Goal: Transaction & Acquisition: Purchase product/service

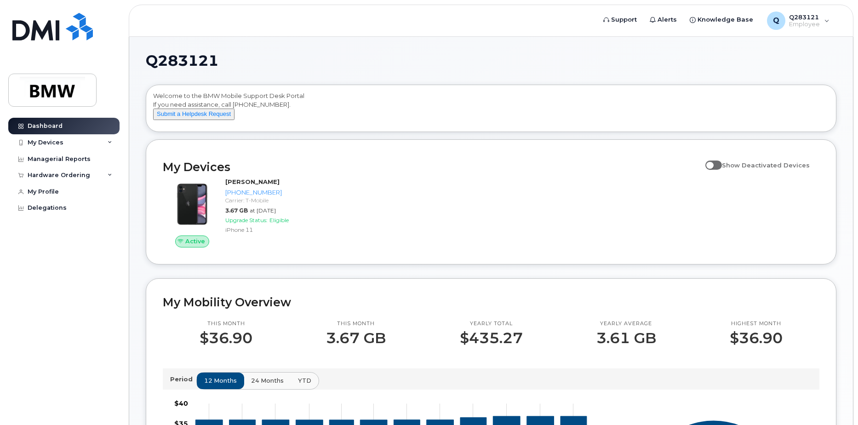
scroll to position [46, 0]
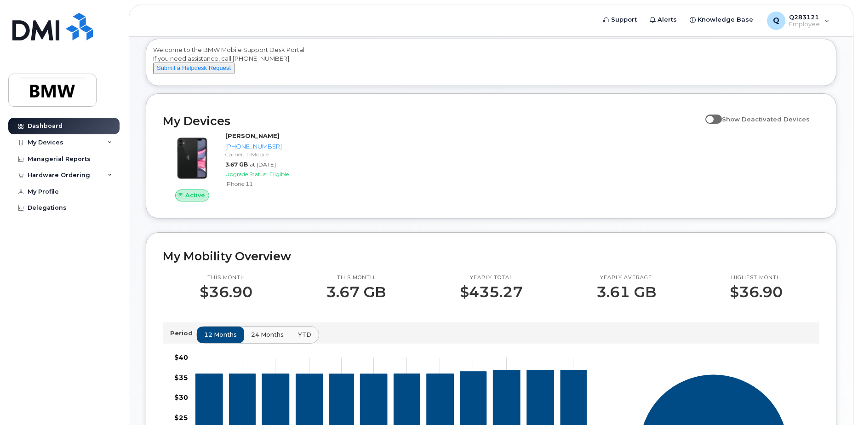
click at [90, 295] on div "Dashboard My Devices Add Device [PHONE_NUMBER] ([PERSON_NAME]) Managerial Repor…" at bounding box center [65, 265] width 114 height 294
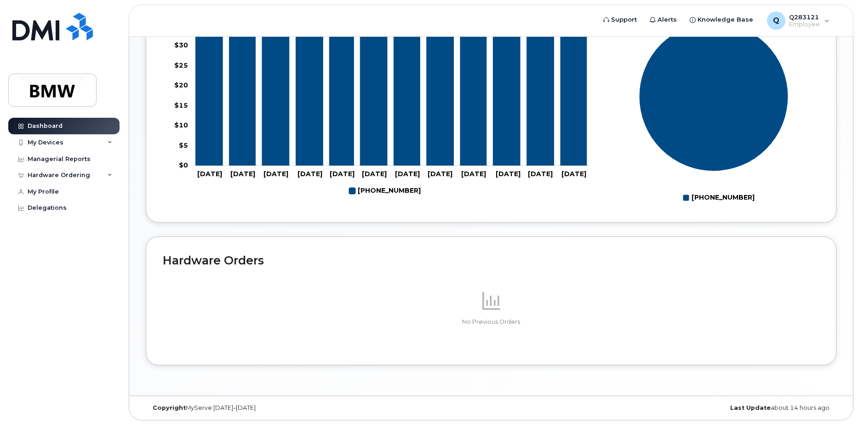
scroll to position [407, 0]
click at [499, 305] on icon at bounding box center [492, 301] width 18 height 18
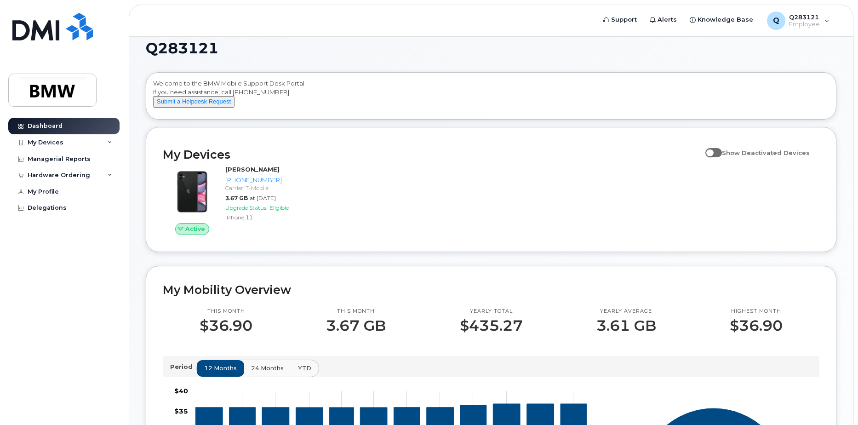
scroll to position [0, 0]
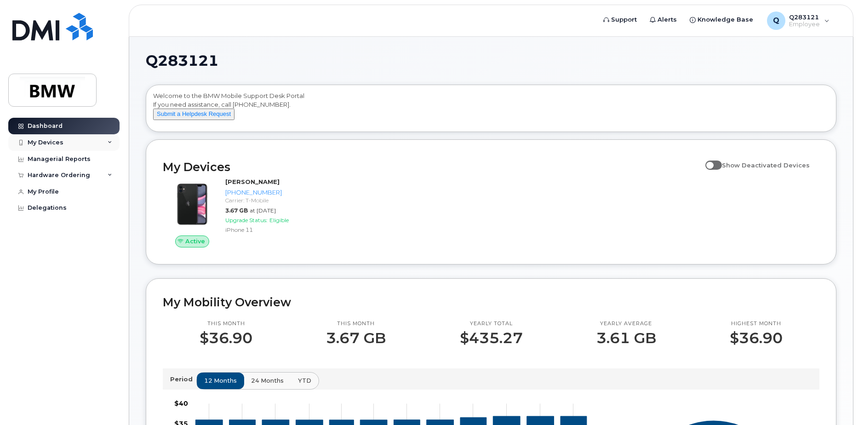
click at [109, 142] on icon at bounding box center [110, 142] width 5 height 5
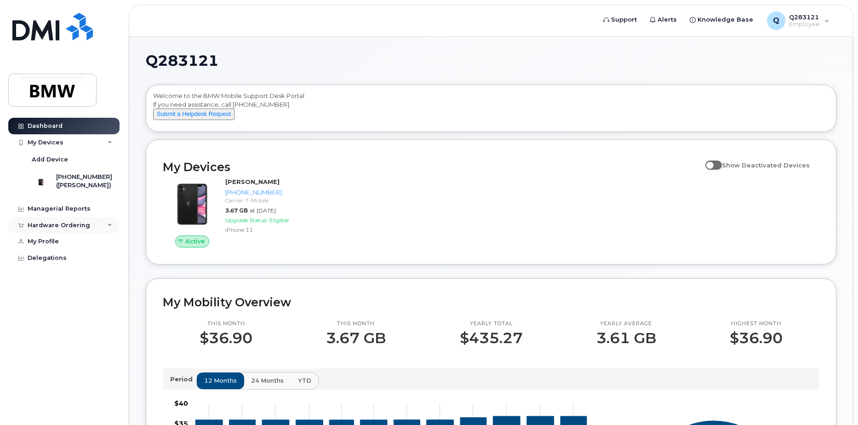
click at [104, 230] on div "Hardware Ordering" at bounding box center [63, 225] width 111 height 17
click at [82, 263] on link "New Order" at bounding box center [71, 259] width 95 height 17
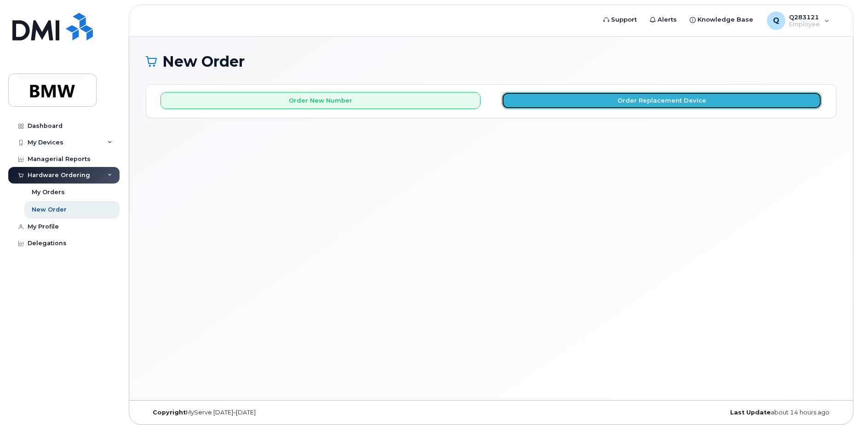
click at [609, 102] on button "Order Replacement Device" at bounding box center [662, 100] width 320 height 17
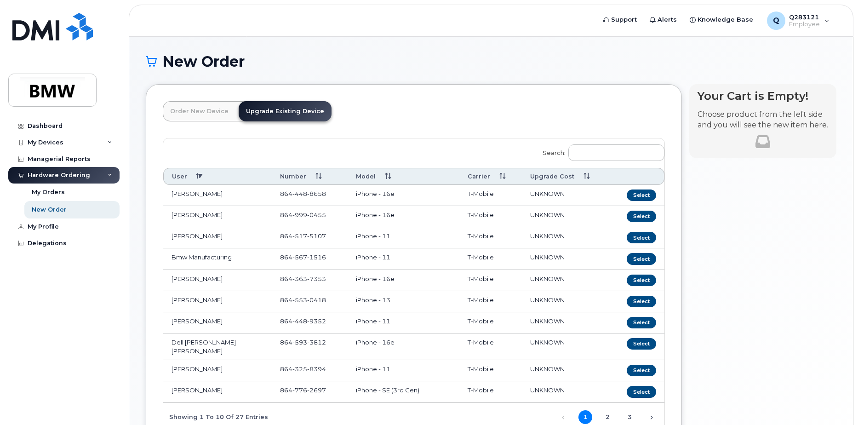
scroll to position [86, 0]
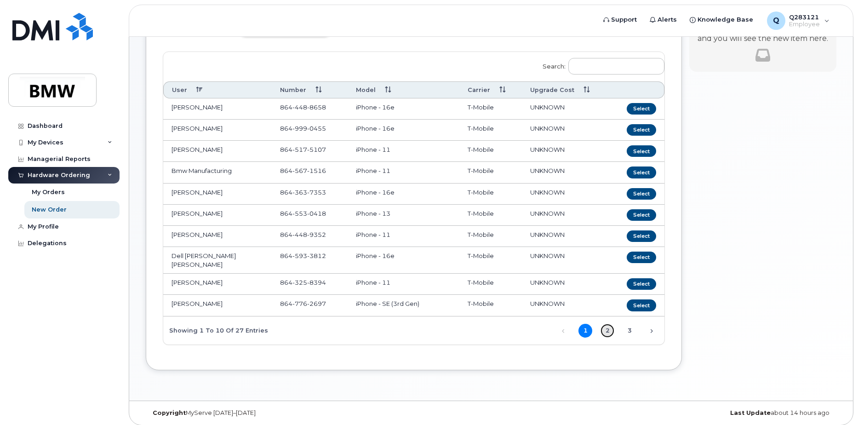
click at [607, 325] on link "2" at bounding box center [608, 331] width 14 height 14
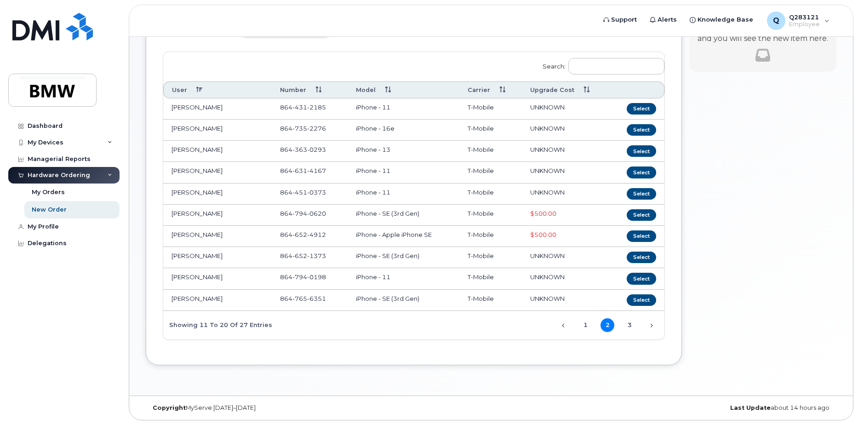
click at [201, 109] on td "[PERSON_NAME]" at bounding box center [217, 108] width 109 height 21
click at [645, 109] on button "Select" at bounding box center [641, 109] width 29 height 12
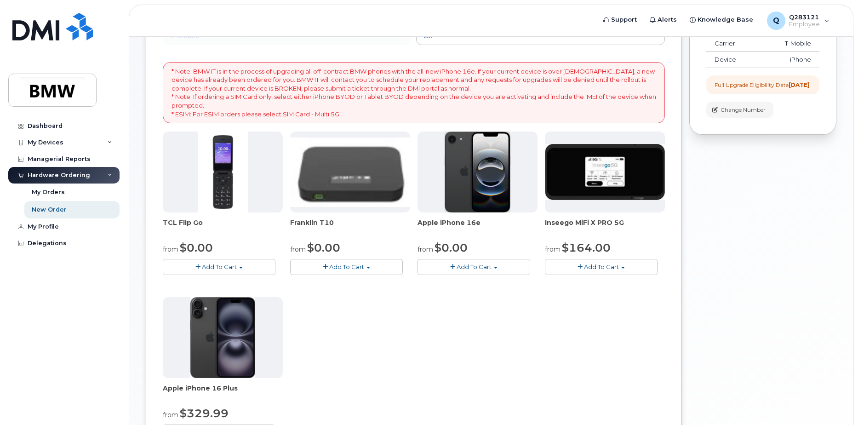
scroll to position [132, 0]
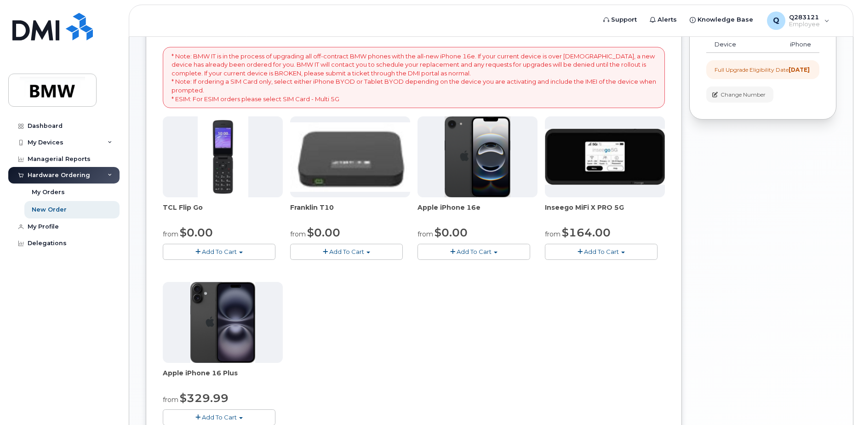
click at [478, 251] on span "Add To Cart" at bounding box center [474, 251] width 35 height 7
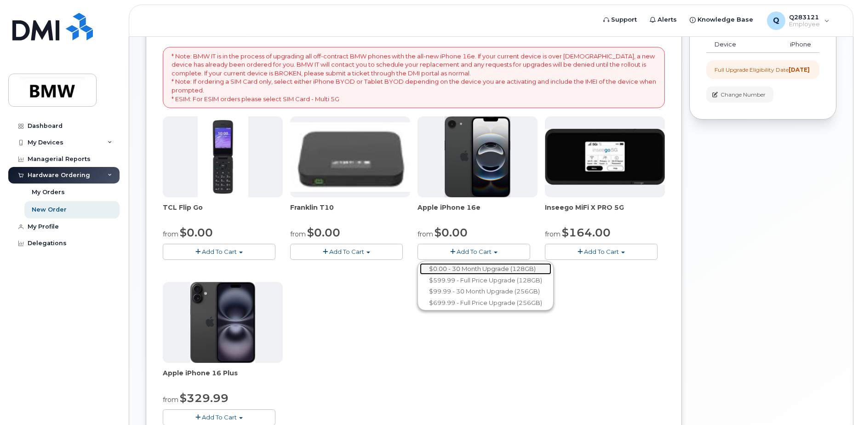
click at [502, 269] on link "$0.00 - 30 Month Upgrade (128GB)" at bounding box center [486, 269] width 132 height 12
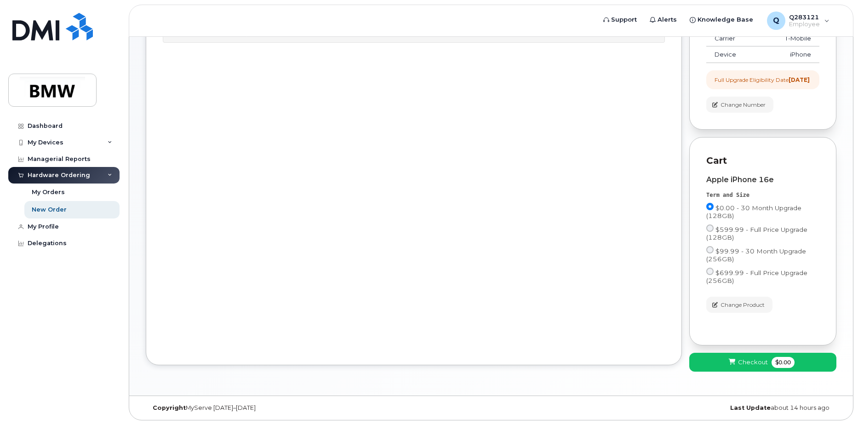
scroll to position [0, 0]
click at [755, 362] on span "Checkout" at bounding box center [753, 362] width 30 height 9
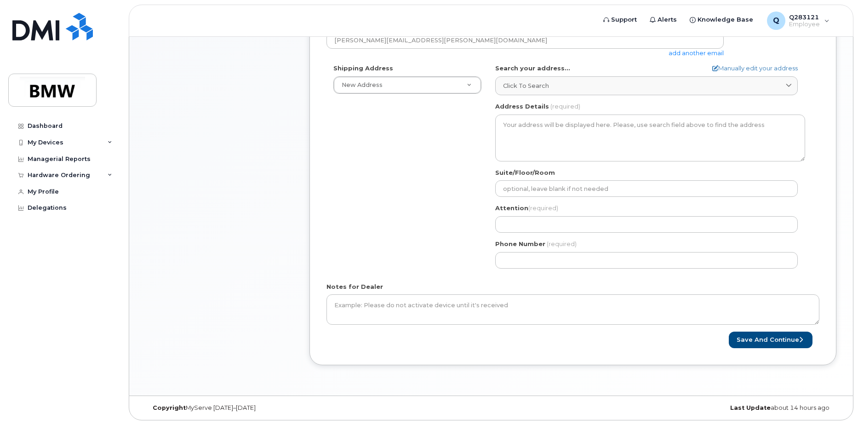
scroll to position [141, 0]
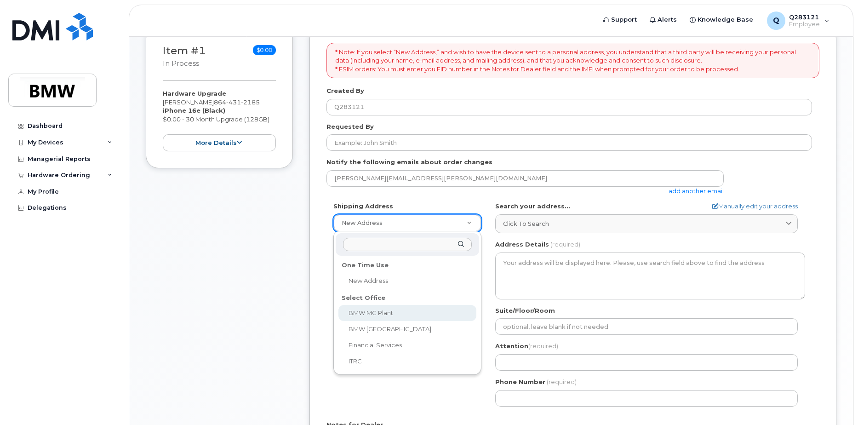
select select
type textarea "1400 Highway 101 S GREER SC 29651-6731 UNITED STATES Greer South Carolina 29651…"
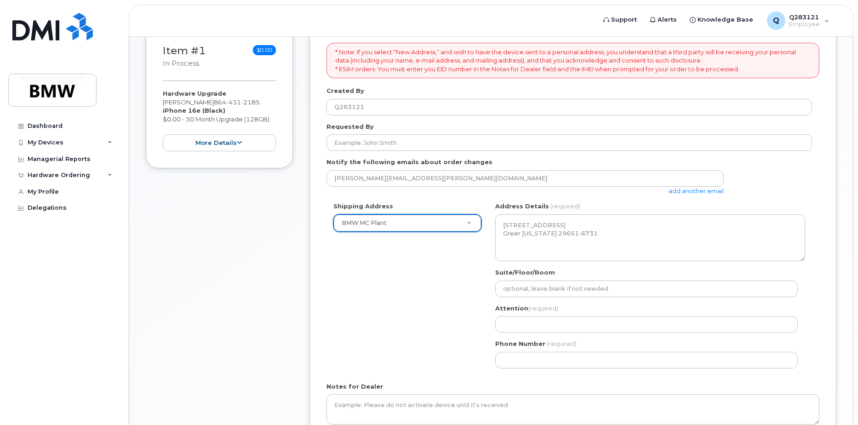
scroll to position [187, 0]
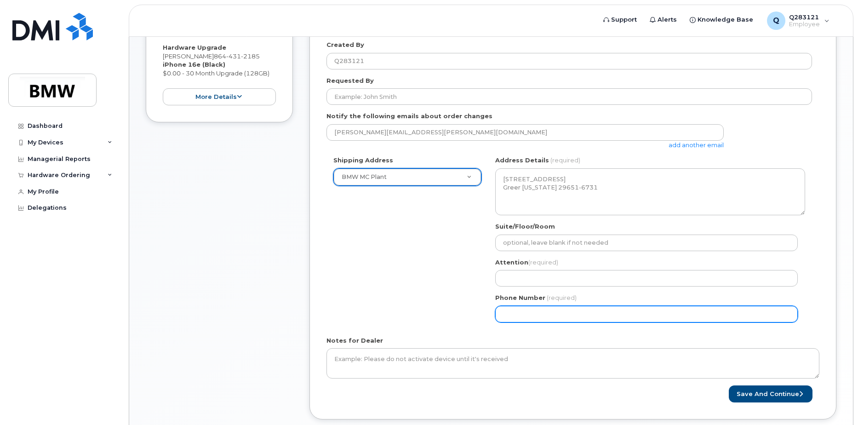
click at [543, 314] on input "Phone Number" at bounding box center [646, 314] width 303 height 17
type input "8644312185"
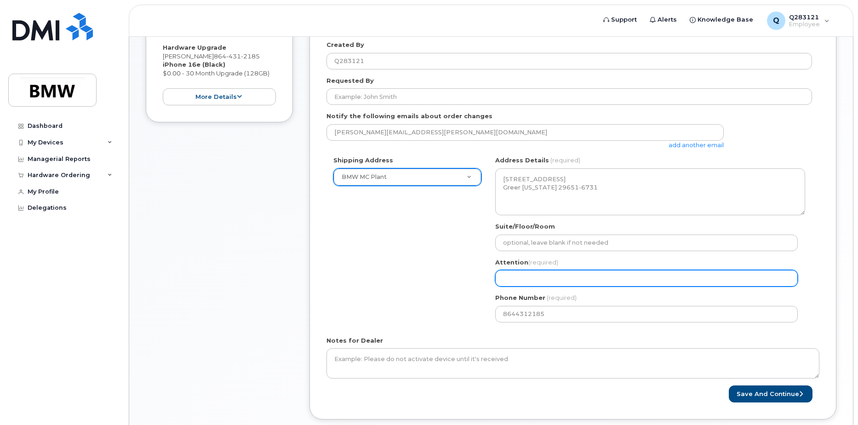
click at [547, 277] on input "Attention (required)" at bounding box center [646, 278] width 303 height 17
select select
type input "I"
select select
type input "Is"
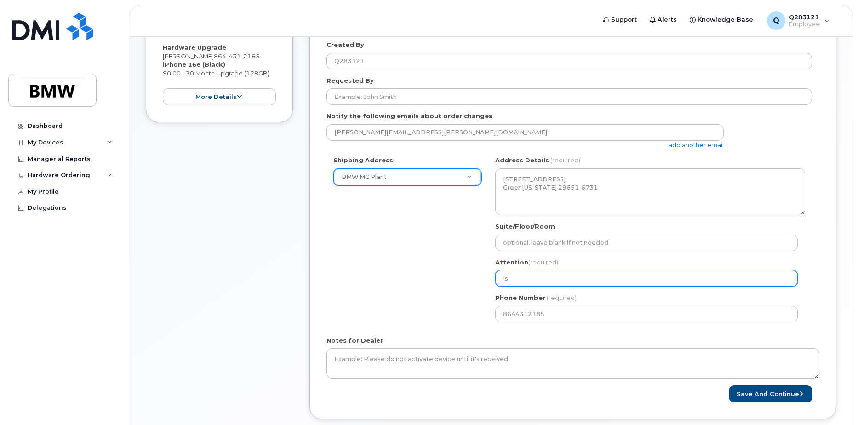
select select
type input "Isa"
select select
type input "Isab"
select select
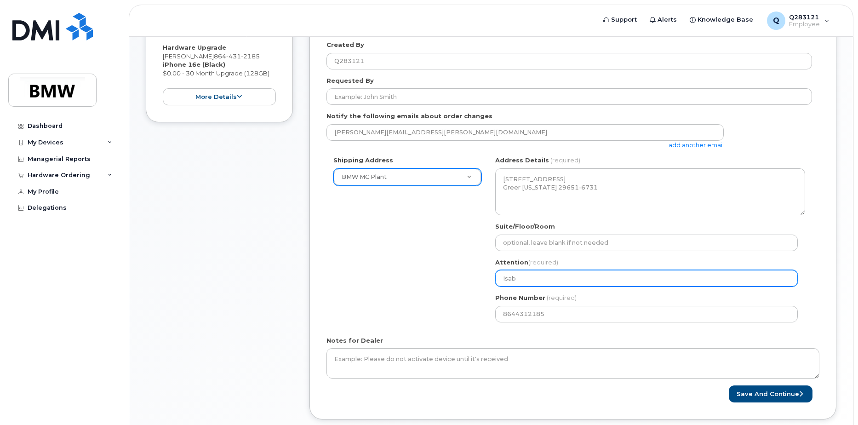
type input "Isabe"
select select
type input "Isabel"
select select
type input "Isabel K"
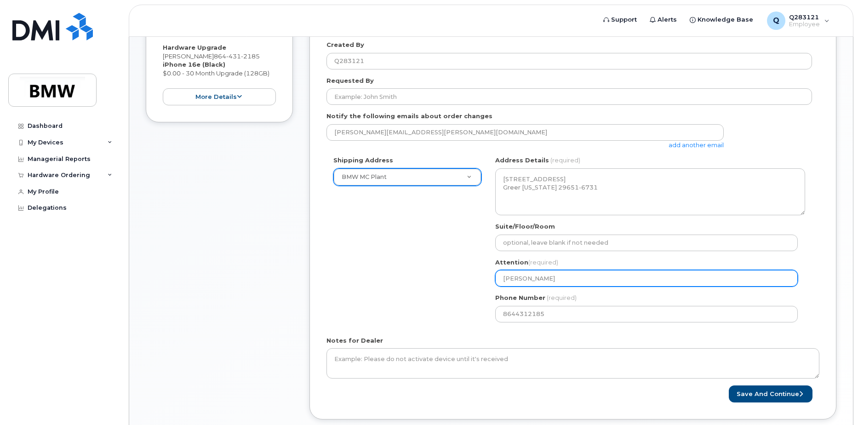
select select
type input "Isabel Ku"
select select
type input "Isabel Kun"
select select
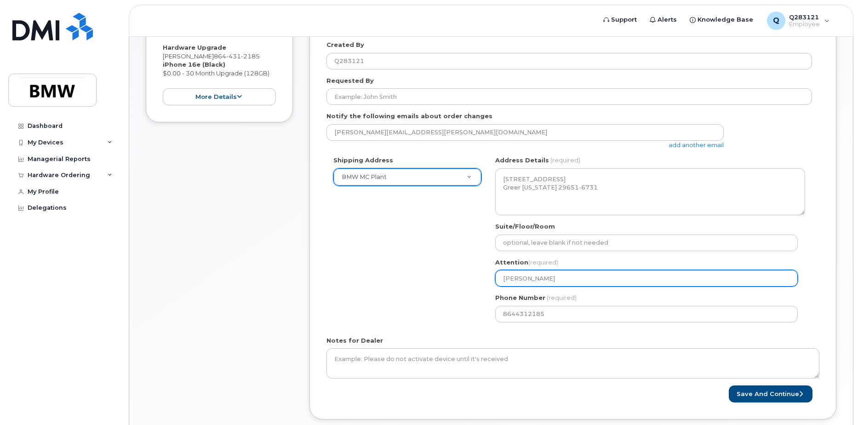
type input "Isabel Kunz"
select select
type input "Isabel Kunze"
select select
type input "Isabel Kunze-"
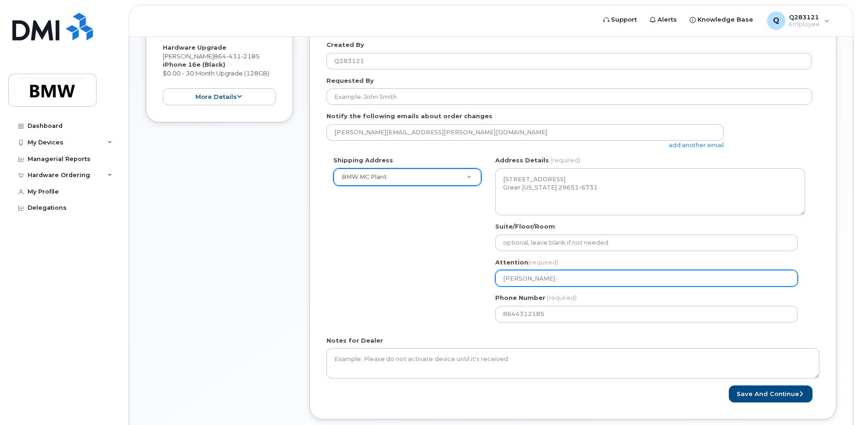
select select
type input "Isabel Kunze-S"
select select
type input "Isabel Kunze-Sa"
select select
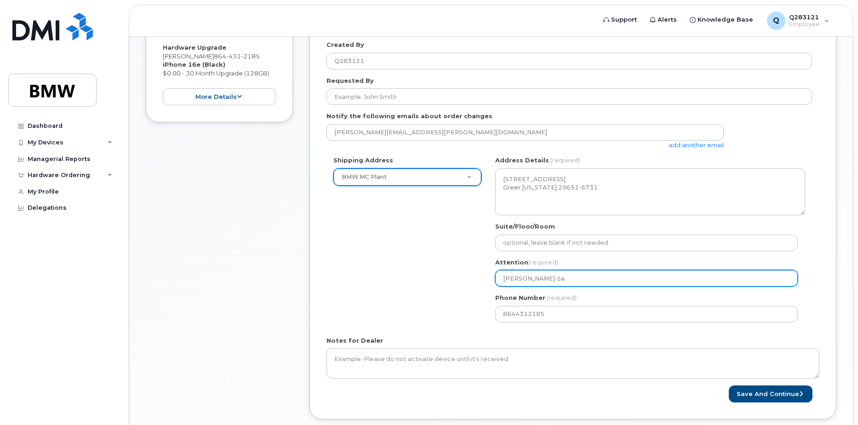
type input "Isabel Kunze-Sac"
select select
type input "Isabel Kunze-Sacc"
select select
type input "Isabel Kunze-Sacco"
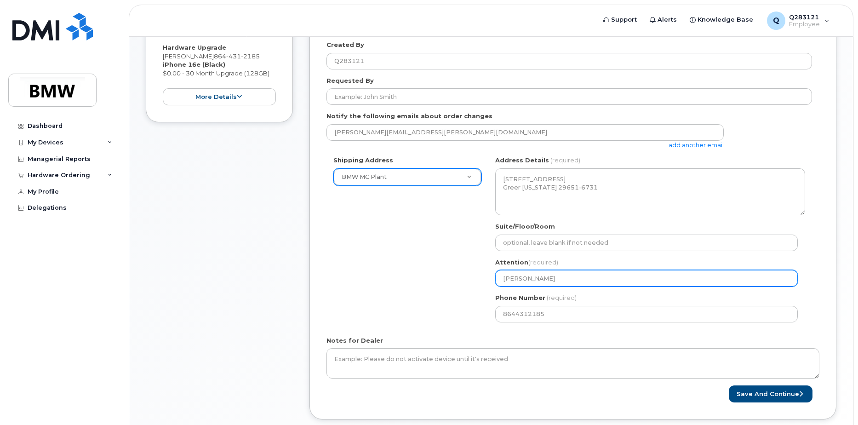
select select
type input "[PERSON_NAME]"
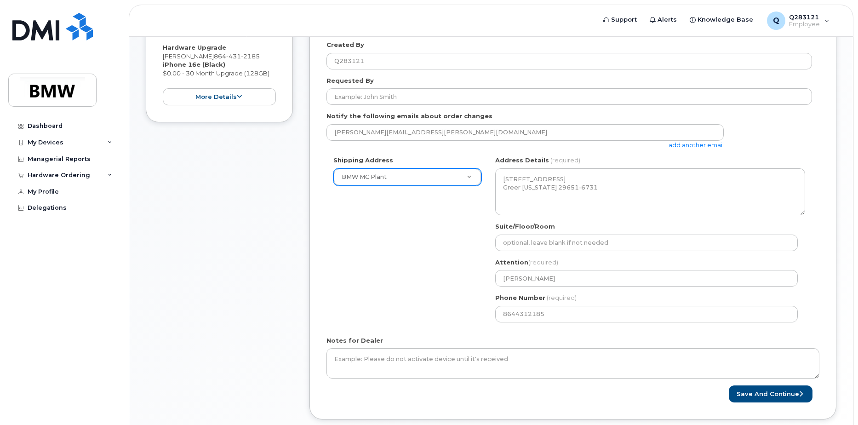
click at [383, 297] on div "Shipping Address BMW MC Plant New Address BMW MC Plant BMW North America Financ…" at bounding box center [570, 242] width 486 height 173
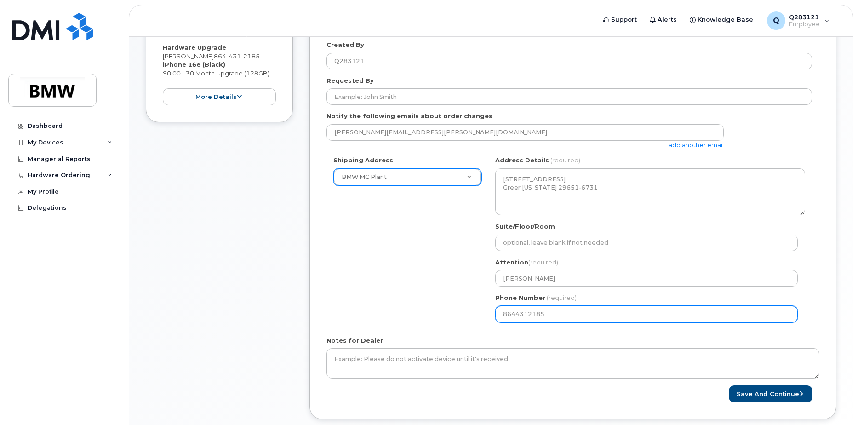
click at [362, 279] on div "Shipping Address BMW MC Plant New Address BMW MC Plant BMW North America Financ…" at bounding box center [570, 242] width 486 height 173
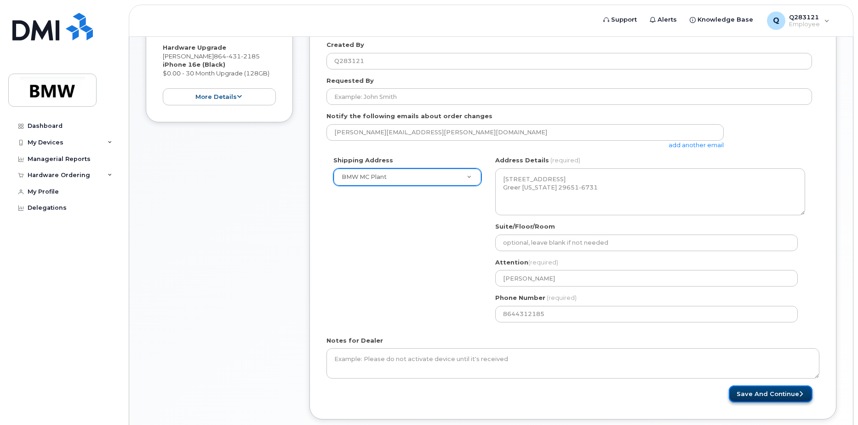
click at [785, 395] on button "Save and Continue" at bounding box center [771, 394] width 84 height 17
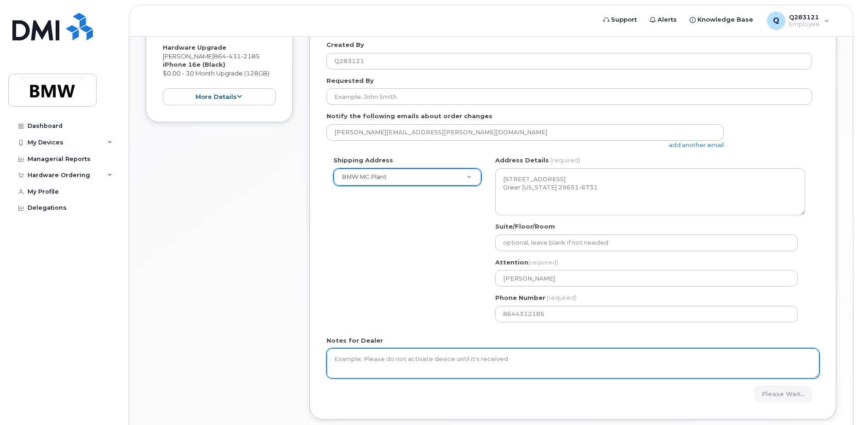
click at [434, 364] on textarea "Notes for Dealer" at bounding box center [573, 363] width 493 height 30
type textarea "Off"
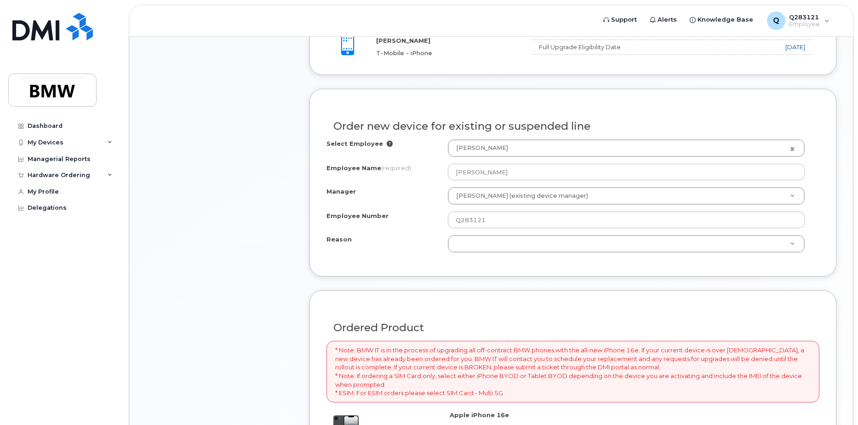
scroll to position [368, 0]
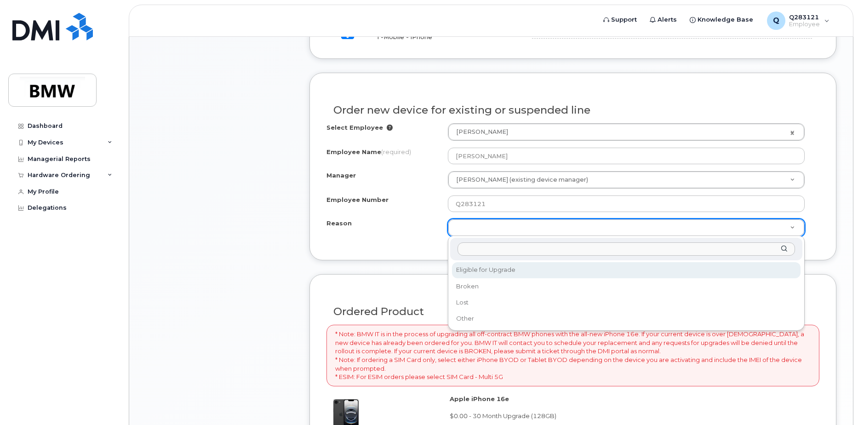
select select "eligible_for_upgrade"
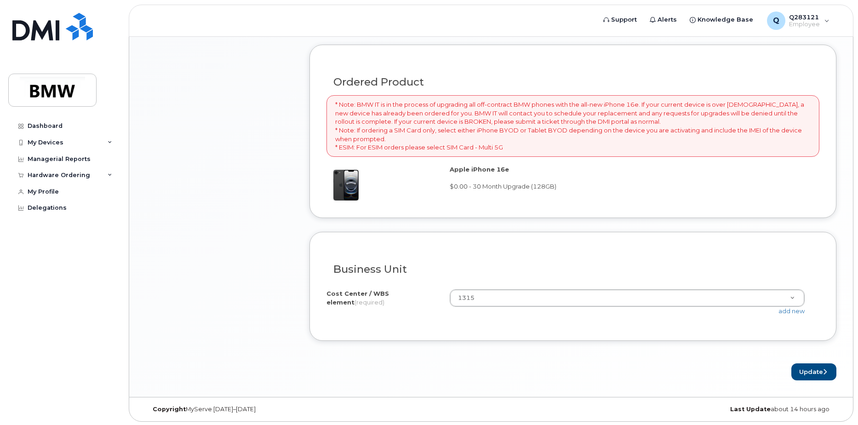
scroll to position [598, 0]
click at [501, 189] on span "$0.00 - 30 Month Upgrade (128GB)" at bounding box center [503, 185] width 107 height 7
click at [824, 373] on icon "submit" at bounding box center [826, 372] width 4 height 6
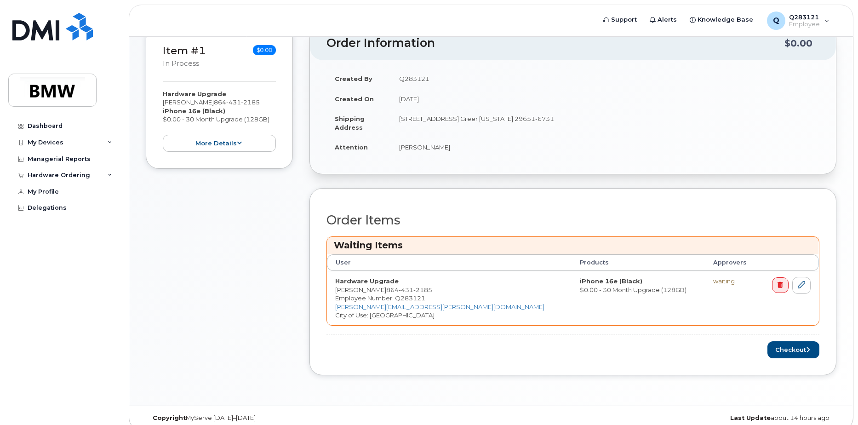
scroll to position [190, 0]
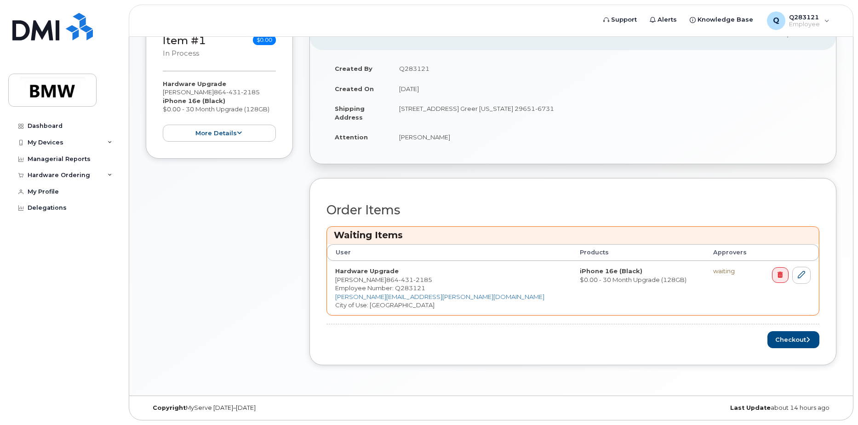
drag, startPoint x: 239, startPoint y: 265, endPoint x: 244, endPoint y: 265, distance: 5.1
click at [239, 265] on div "Item #1 in process $0.00 Hardware Upgrade [PERSON_NAME] [PHONE_NUMBER] iPhone 1…" at bounding box center [219, 197] width 147 height 363
click at [781, 340] on button "Checkout" at bounding box center [794, 339] width 52 height 17
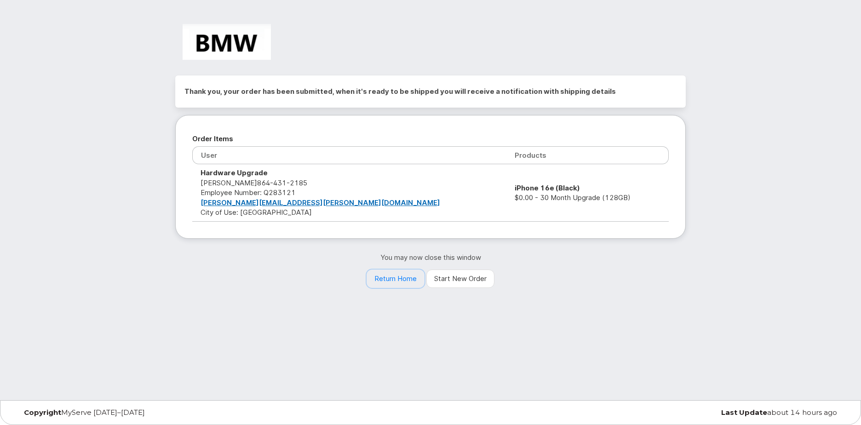
drag, startPoint x: 386, startPoint y: 280, endPoint x: 457, endPoint y: 288, distance: 72.2
click at [386, 280] on link "Return Home" at bounding box center [396, 279] width 58 height 18
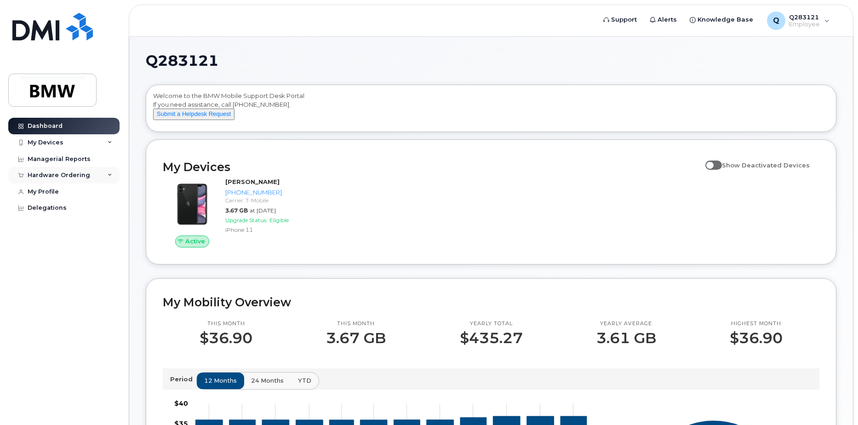
click at [113, 173] on div "Hardware Ordering" at bounding box center [63, 175] width 111 height 17
click at [80, 193] on link "My Orders" at bounding box center [71, 192] width 95 height 17
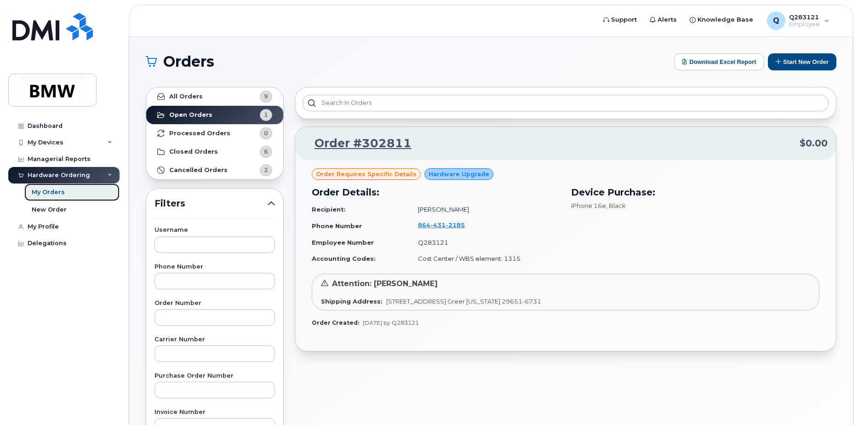
scroll to position [46, 0]
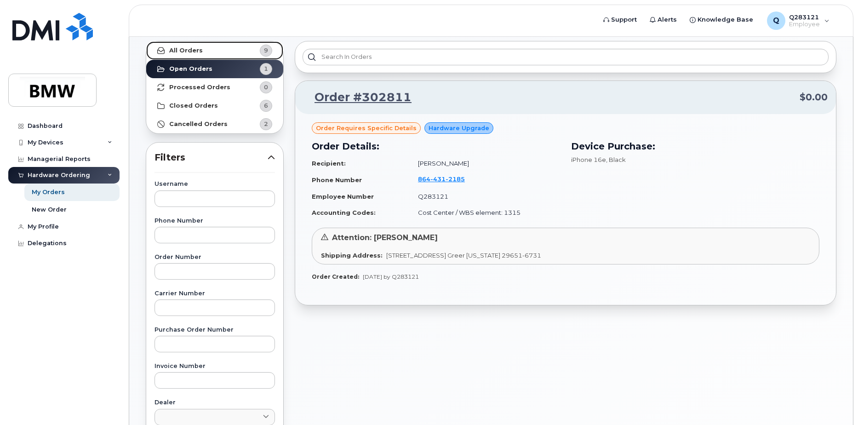
click at [200, 47] on strong "All Orders" at bounding box center [186, 50] width 34 height 7
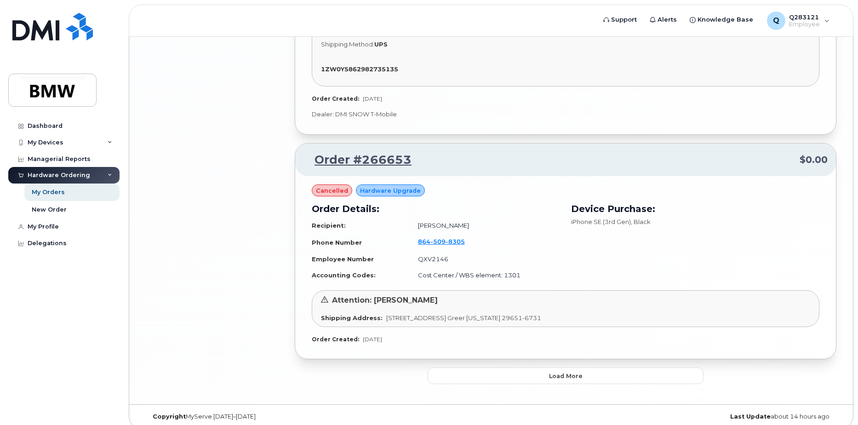
scroll to position [2124, 0]
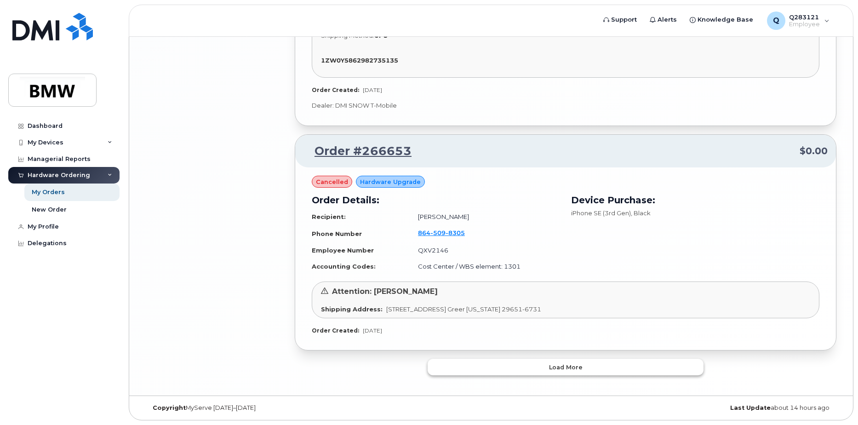
click at [591, 369] on button "Load more" at bounding box center [566, 367] width 276 height 17
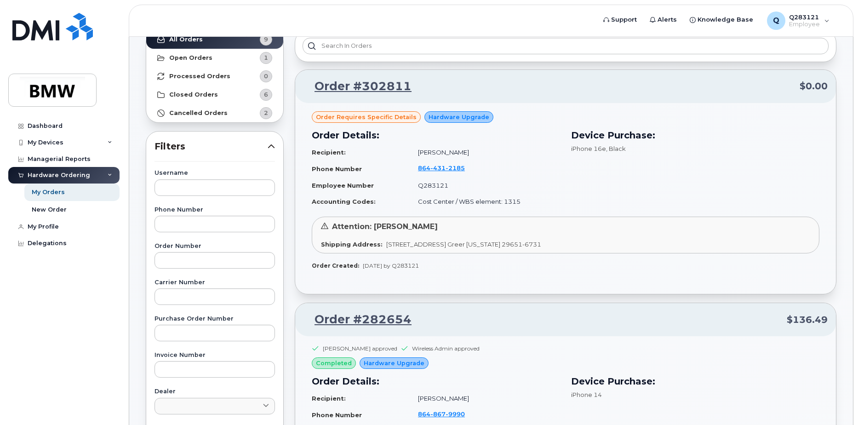
scroll to position [0, 0]
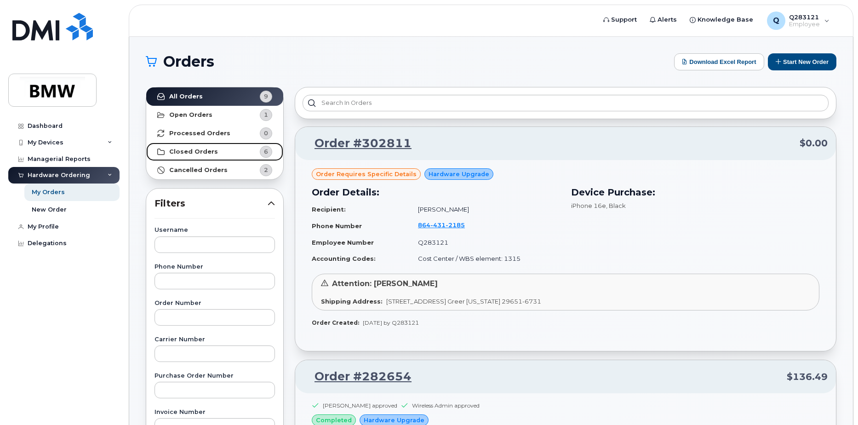
click at [216, 151] on link "Closed Orders 6" at bounding box center [214, 152] width 137 height 18
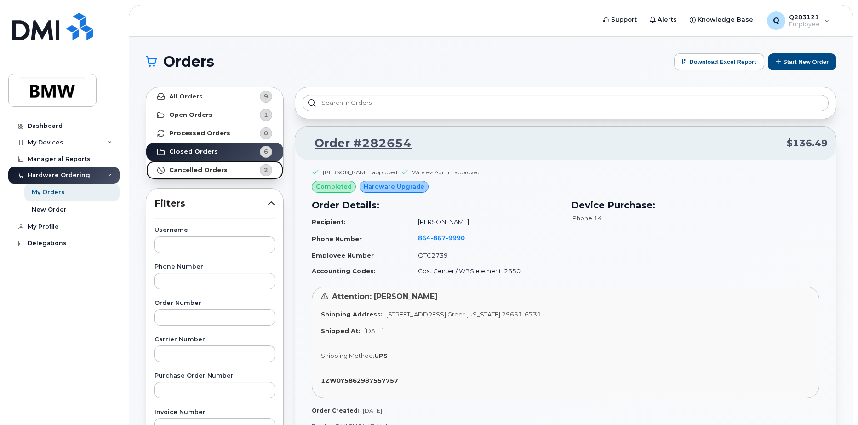
click at [211, 171] on strong "Cancelled Orders" at bounding box center [198, 170] width 58 height 7
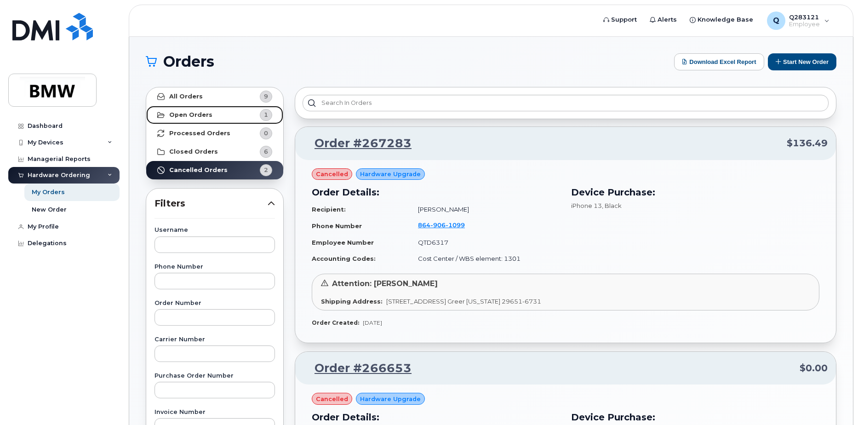
click at [196, 117] on strong "Open Orders" at bounding box center [190, 114] width 43 height 7
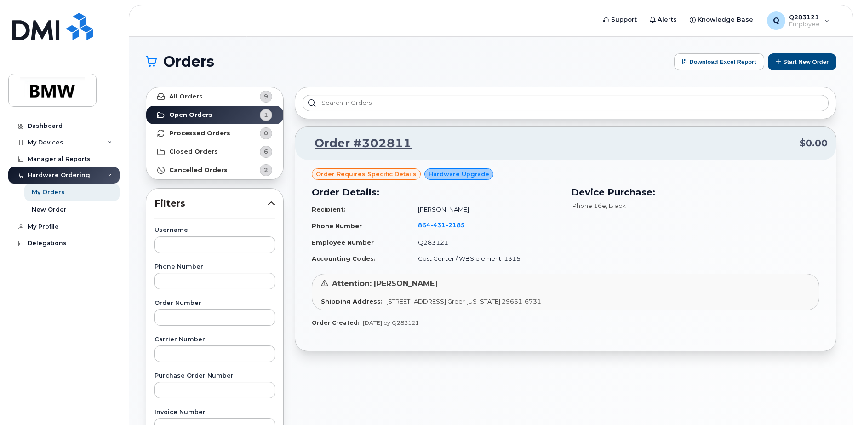
click at [391, 173] on span "Order requires Specific details" at bounding box center [366, 174] width 101 height 9
click at [373, 174] on span "Order requires Specific details" at bounding box center [366, 174] width 101 height 9
click at [58, 225] on div "My Profile" at bounding box center [43, 226] width 31 height 7
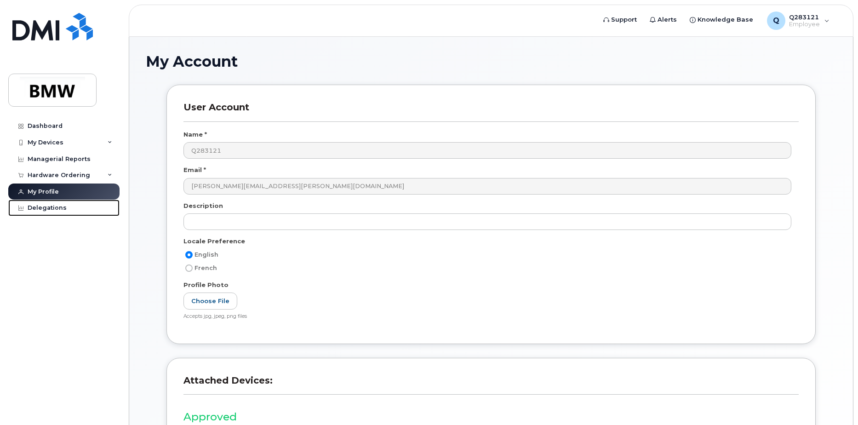
drag, startPoint x: 65, startPoint y: 207, endPoint x: 146, endPoint y: 195, distance: 81.5
click at [65, 207] on link "Delegations" at bounding box center [63, 208] width 111 height 17
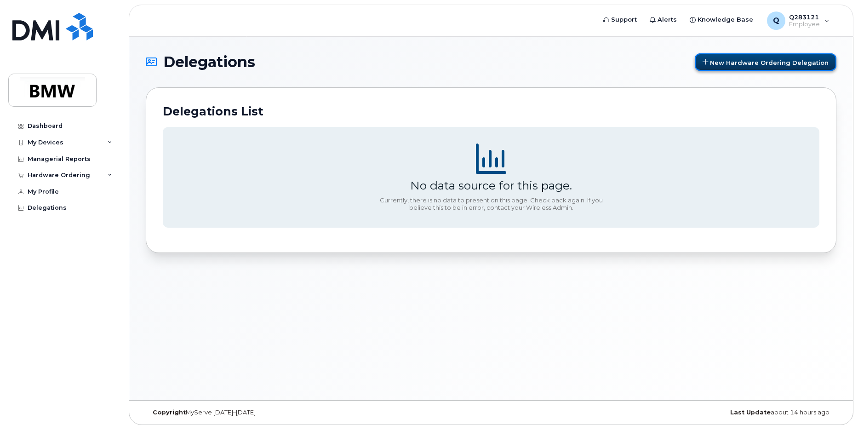
click at [709, 63] on icon at bounding box center [706, 62] width 6 height 6
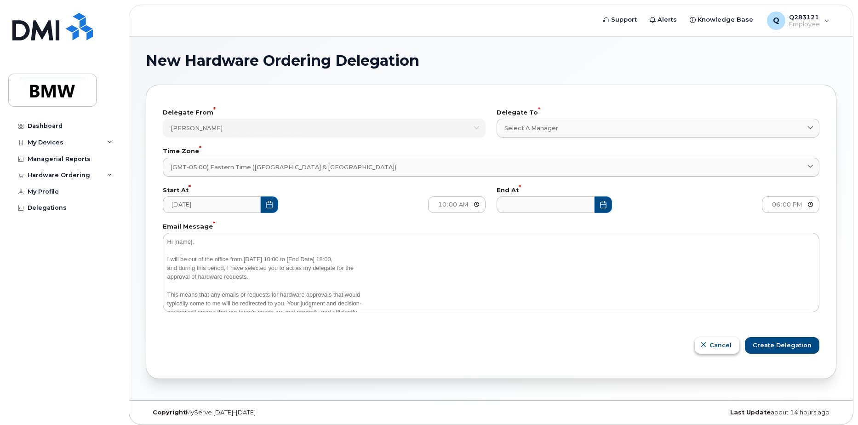
click at [715, 345] on span "Cancel" at bounding box center [721, 345] width 22 height 9
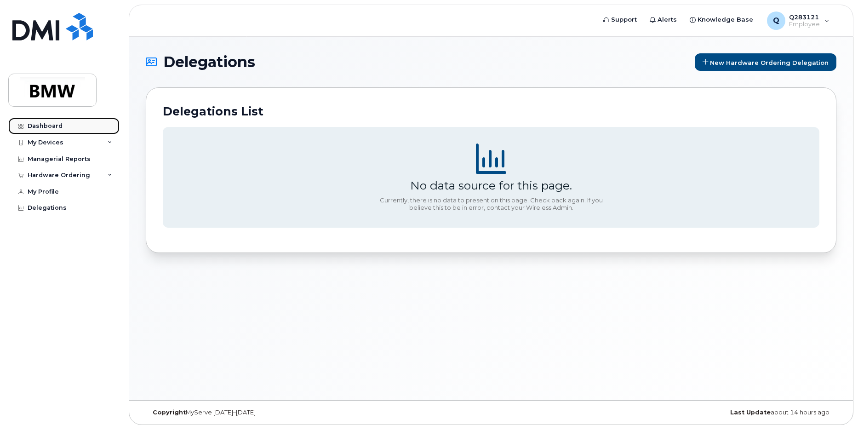
click at [30, 124] on div "Dashboard" at bounding box center [45, 125] width 35 height 7
